Goal: Task Accomplishment & Management: Manage account settings

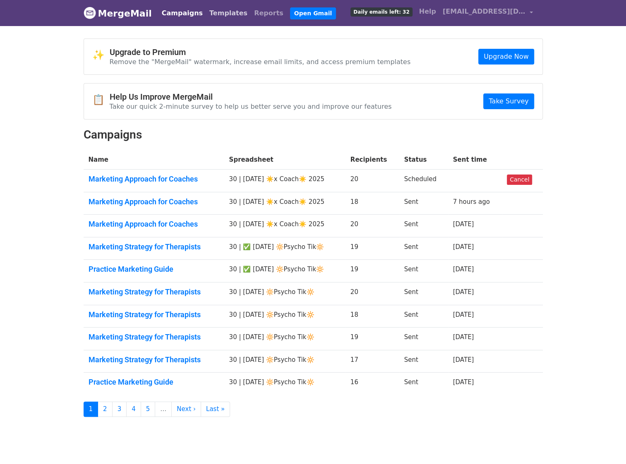
click at [214, 4] on div "Campaigns Templates Reports Open Gmail Daily emails left: 32 Help nourishmindma…" at bounding box center [345, 12] width 382 height 19
click at [214, 19] on link "Templates" at bounding box center [228, 13] width 45 height 17
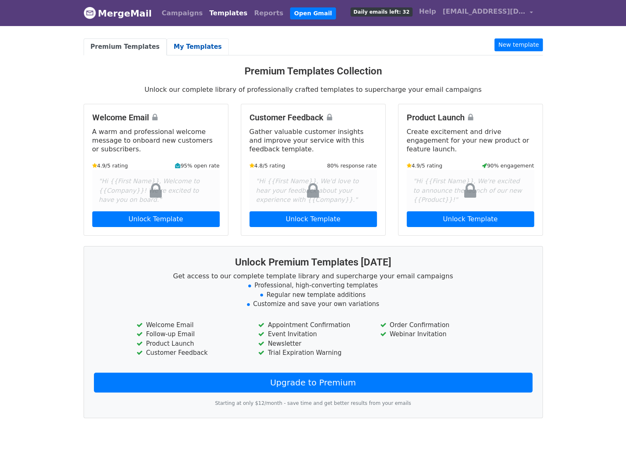
click at [194, 51] on link "My Templates" at bounding box center [198, 46] width 62 height 17
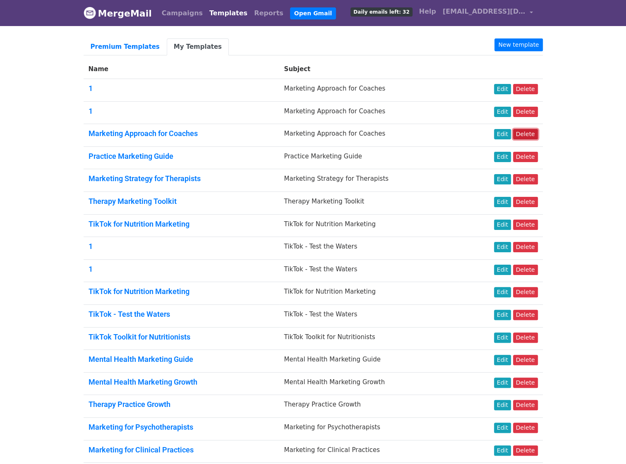
click at [526, 136] on link "Delete" at bounding box center [525, 134] width 25 height 10
